Goal: Information Seeking & Learning: Learn about a topic

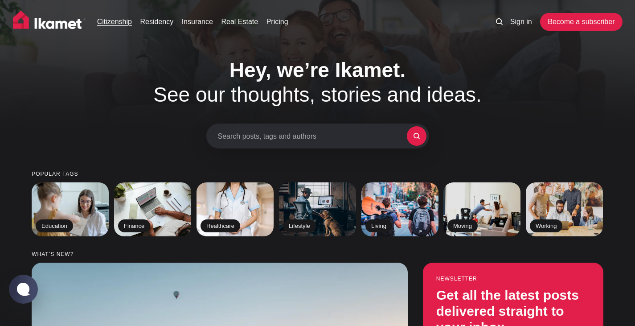
click at [103, 21] on link "Citizenship" at bounding box center [114, 21] width 35 height 11
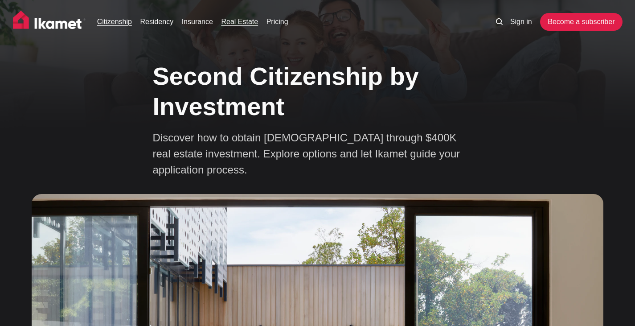
click at [245, 18] on link "Real Estate" at bounding box center [239, 21] width 37 height 11
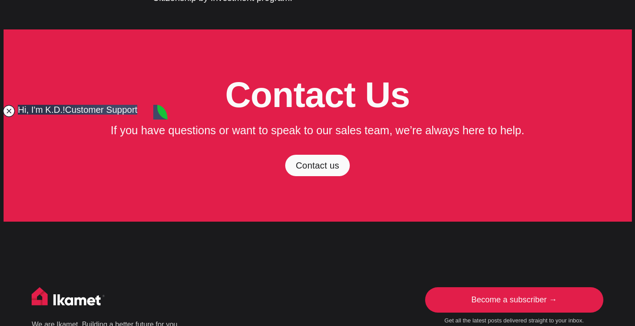
click at [11, 111] on jdiv at bounding box center [9, 111] width 12 height 12
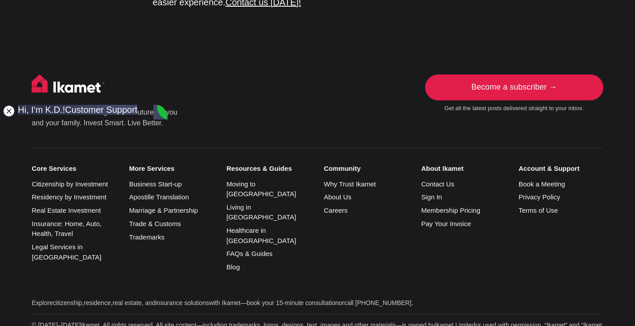
click at [12, 113] on jdiv at bounding box center [9, 111] width 12 height 12
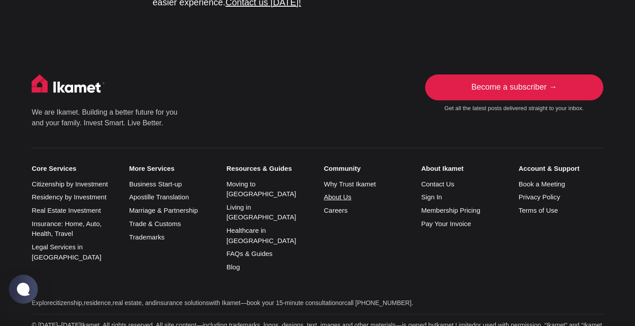
click at [339, 193] on link "About Us" at bounding box center [338, 197] width 28 height 8
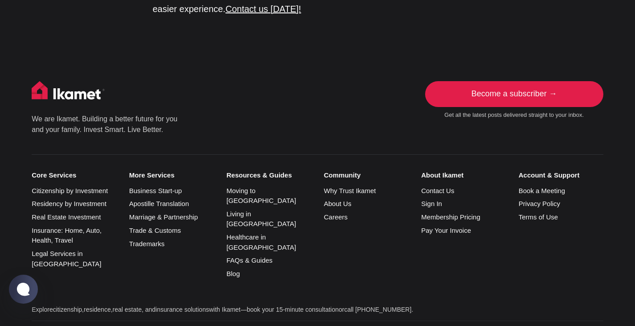
scroll to position [1580, 0]
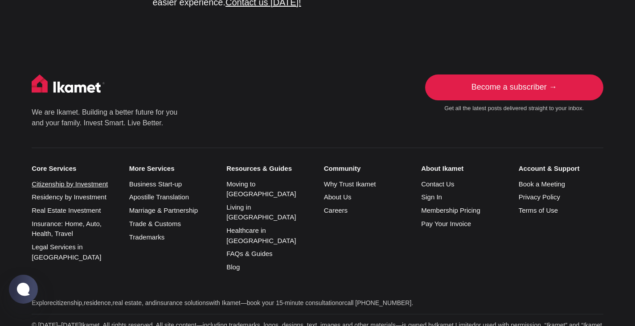
click at [100, 180] on link "Citizenship by Investment" at bounding box center [70, 184] width 76 height 8
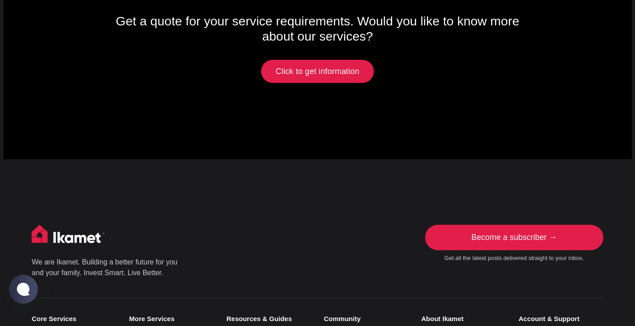
scroll to position [4276, 0]
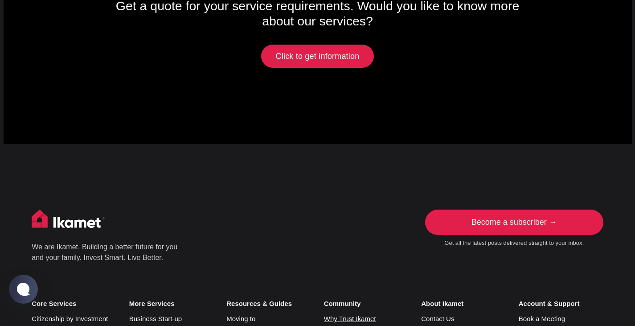
click at [344, 315] on link "Why Trust Ikamet" at bounding box center [350, 319] width 52 height 8
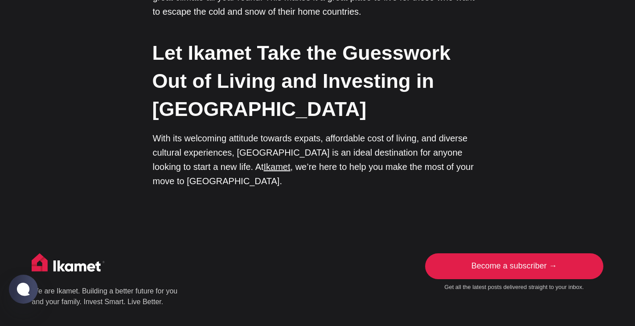
scroll to position [2347, 0]
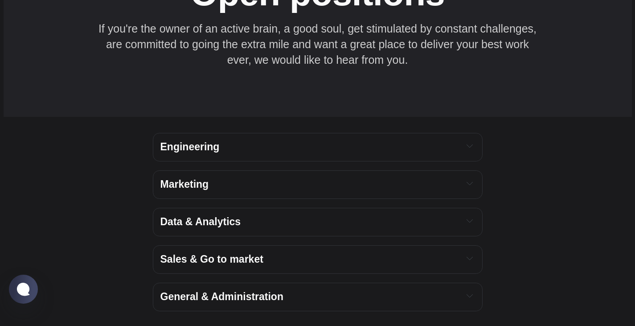
scroll to position [1115, 0]
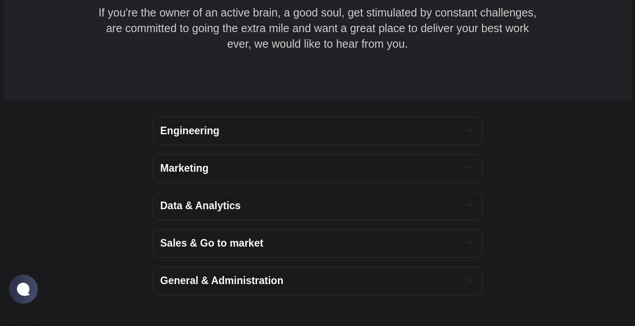
click at [199, 202] on div "Data & Analytics" at bounding box center [318, 206] width 330 height 29
click at [200, 200] on span "Data & Analytics" at bounding box center [200, 206] width 81 height 12
click at [477, 192] on div "Data & Analytics" at bounding box center [318, 206] width 330 height 29
click at [472, 202] on icon "Expand toggle to read content" at bounding box center [470, 205] width 6 height 6
click at [471, 202] on icon "Expand toggle to read content" at bounding box center [470, 205] width 6 height 6
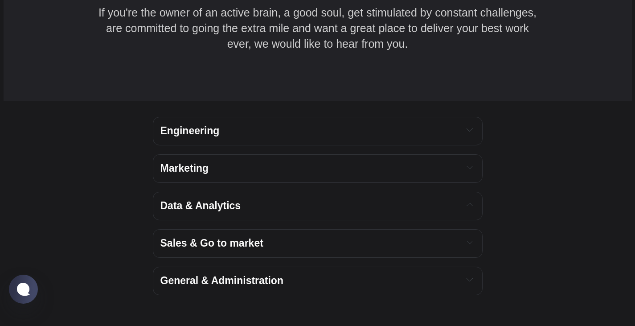
click at [440, 124] on h4 "Engineering" at bounding box center [308, 130] width 296 height 13
click at [428, 154] on div "Marketing" at bounding box center [318, 168] width 330 height 29
click at [410, 162] on h4 "Marketing" at bounding box center [308, 168] width 296 height 13
click at [389, 237] on h4 "Sales & Go to market" at bounding box center [308, 243] width 296 height 13
click at [385, 274] on h4 "General & Administration" at bounding box center [308, 280] width 296 height 13
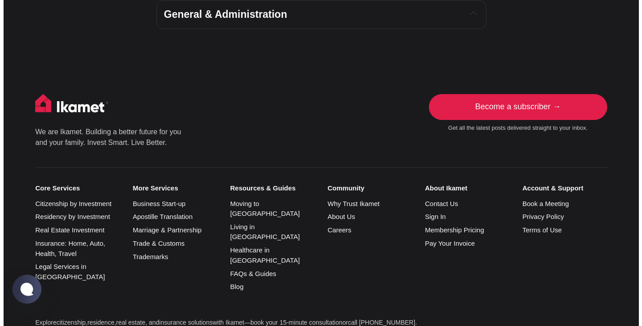
scroll to position [1382, 0]
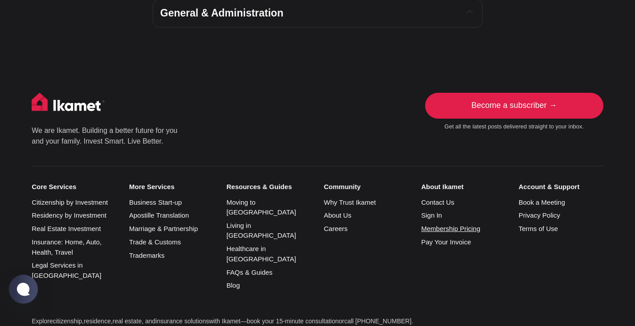
click at [438, 225] on link "Membership Pricing" at bounding box center [450, 229] width 59 height 8
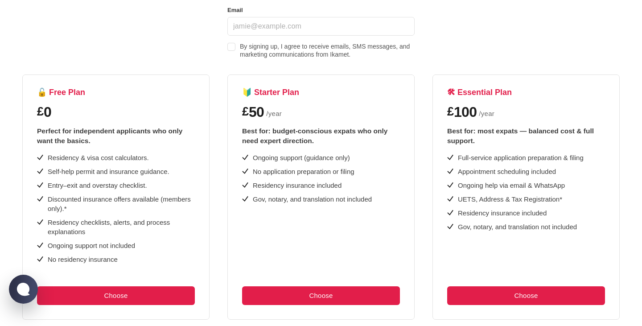
scroll to position [134, 0]
